Goal: Find specific page/section: Find specific page/section

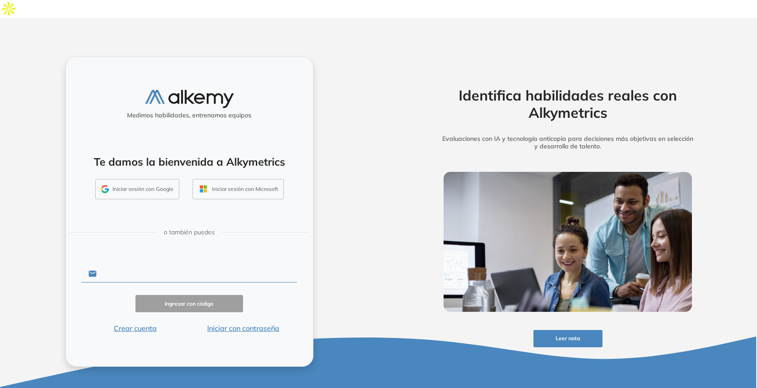
click at [159, 265] on input "text" at bounding box center [196, 273] width 200 height 17
click at [98, 295] on div "Ingresar con código" at bounding box center [189, 303] width 216 height 17
click at [217, 323] on button "Iniciar con contraseña" at bounding box center [243, 328] width 108 height 11
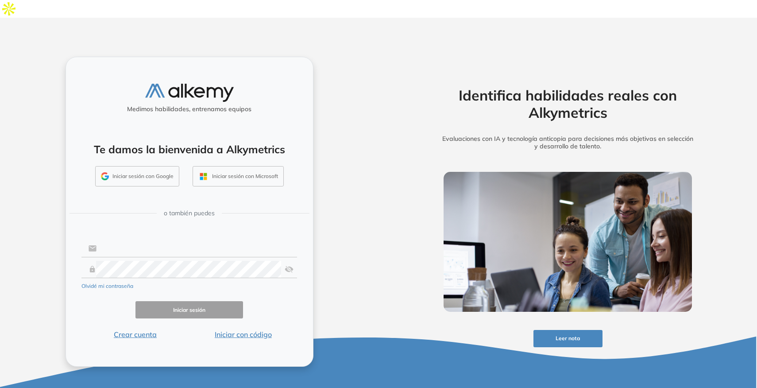
click at [175, 240] on input "text" at bounding box center [196, 248] width 200 height 17
click at [199, 240] on input "text" at bounding box center [196, 248] width 200 height 17
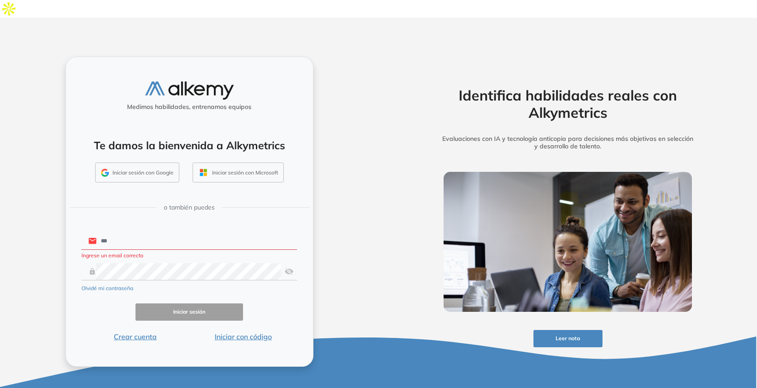
type input "**********"
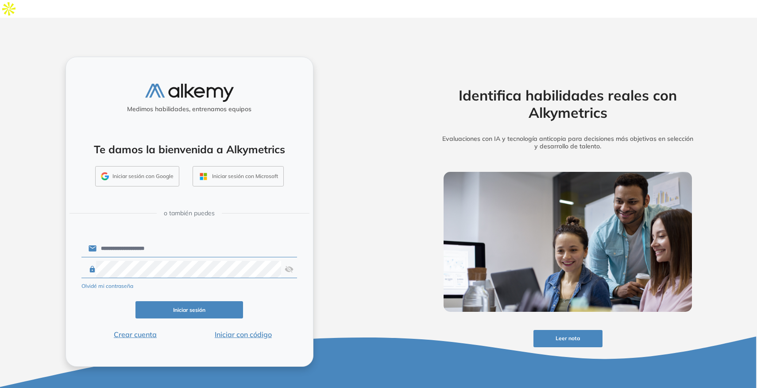
click at [167, 301] on button "Iniciar sesión" at bounding box center [189, 309] width 108 height 17
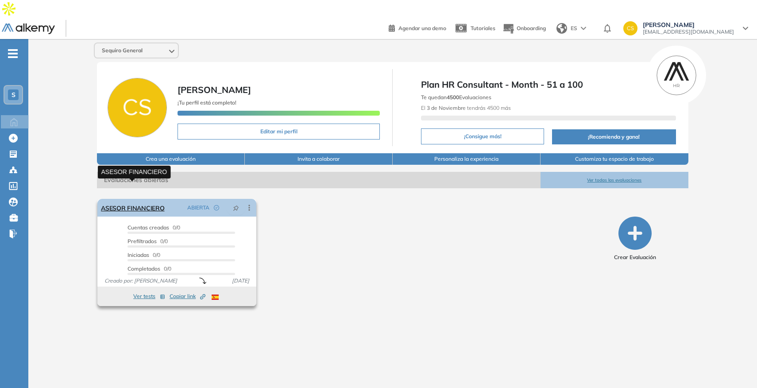
click at [142, 199] on link "ASESOR FINANCIERO" at bounding box center [132, 208] width 63 height 18
